Goal: Transaction & Acquisition: Subscribe to service/newsletter

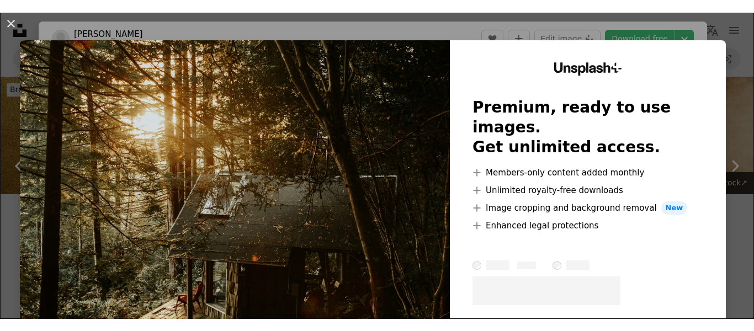
scroll to position [1214, 0]
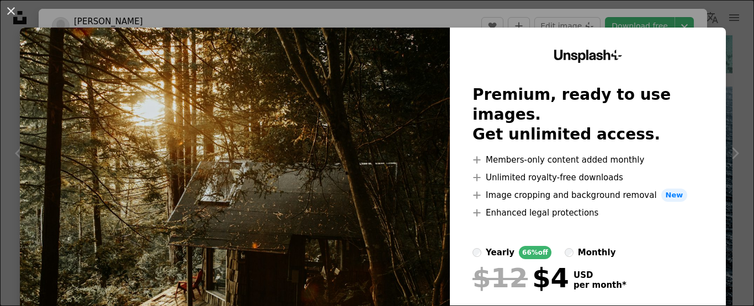
click at [101, 225] on img at bounding box center [235, 203] width 430 height 351
click at [581, 85] on h2 "Premium, ready to use images. Get unlimited access." at bounding box center [588, 115] width 231 height 60
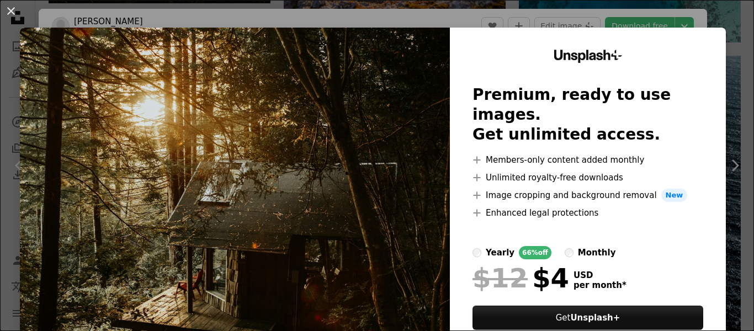
click at [144, 222] on img at bounding box center [235, 203] width 430 height 351
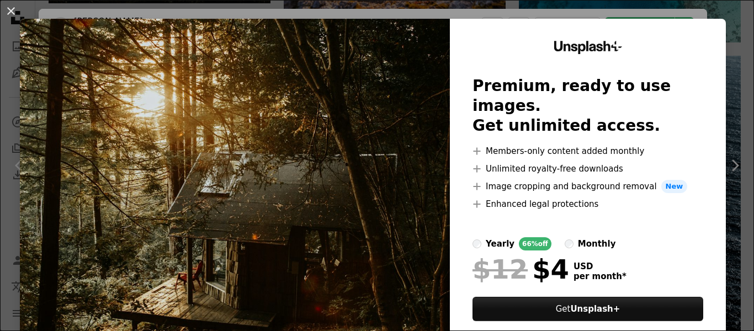
scroll to position [0, 0]
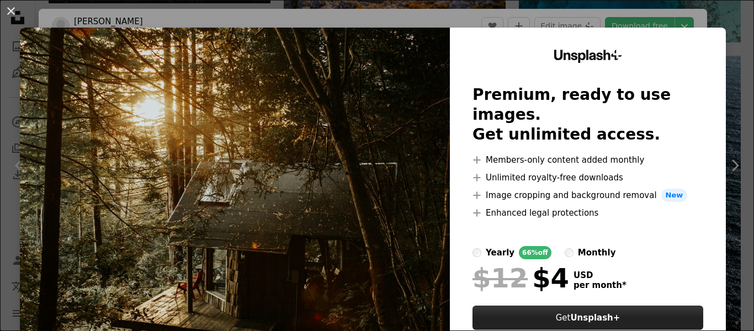
click at [576, 306] on strong "Unsplash+" at bounding box center [595, 318] width 50 height 10
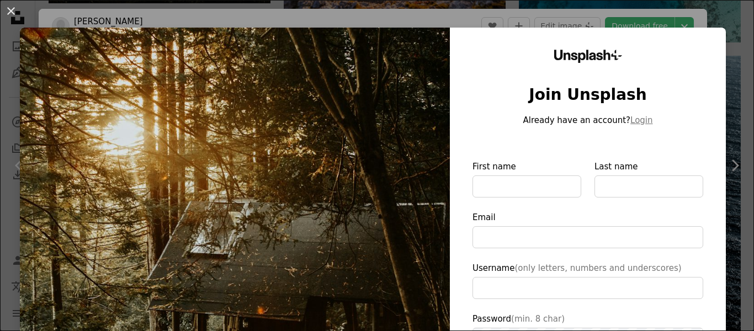
type input "**********"
click at [649, 26] on div "An X shape Unsplash+ Join Unsplash Already have an account? Login First name La…" at bounding box center [377, 165] width 754 height 331
